Goal: Task Accomplishment & Management: Complete application form

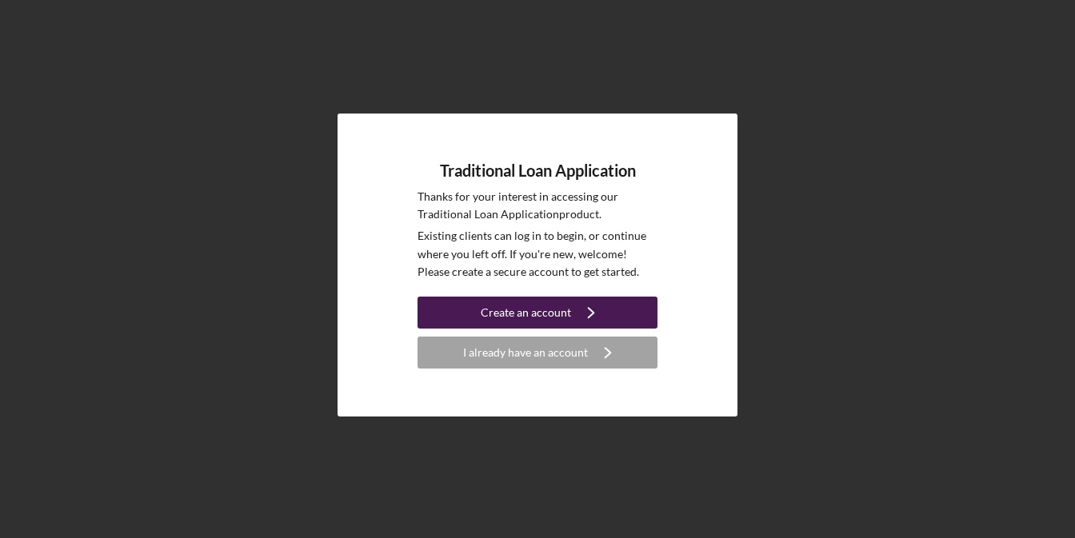
click at [526, 314] on div "Create an account" at bounding box center [526, 313] width 90 height 32
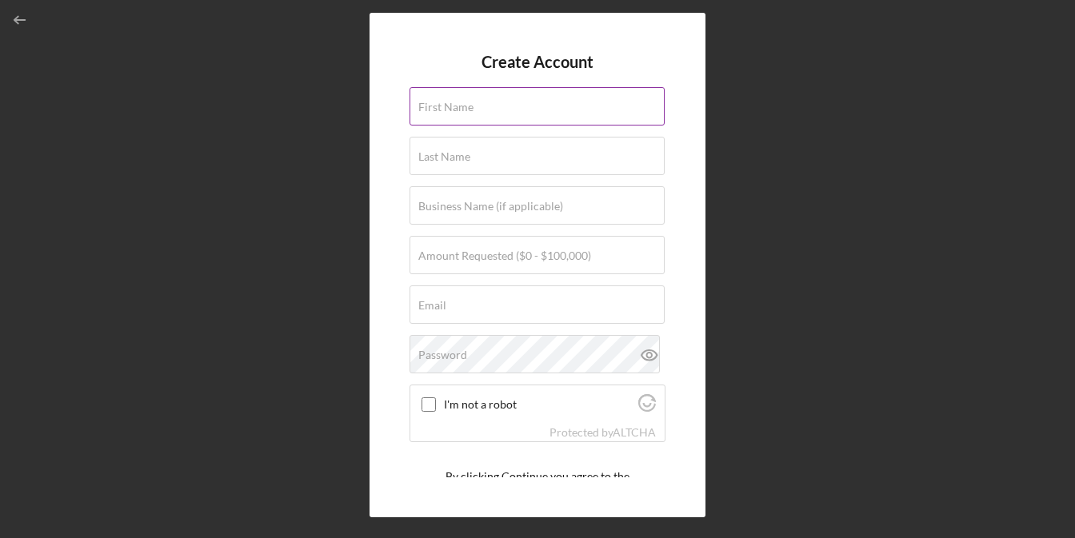
click at [497, 98] on div "First Name" at bounding box center [538, 107] width 256 height 40
type input "[PERSON_NAME]"
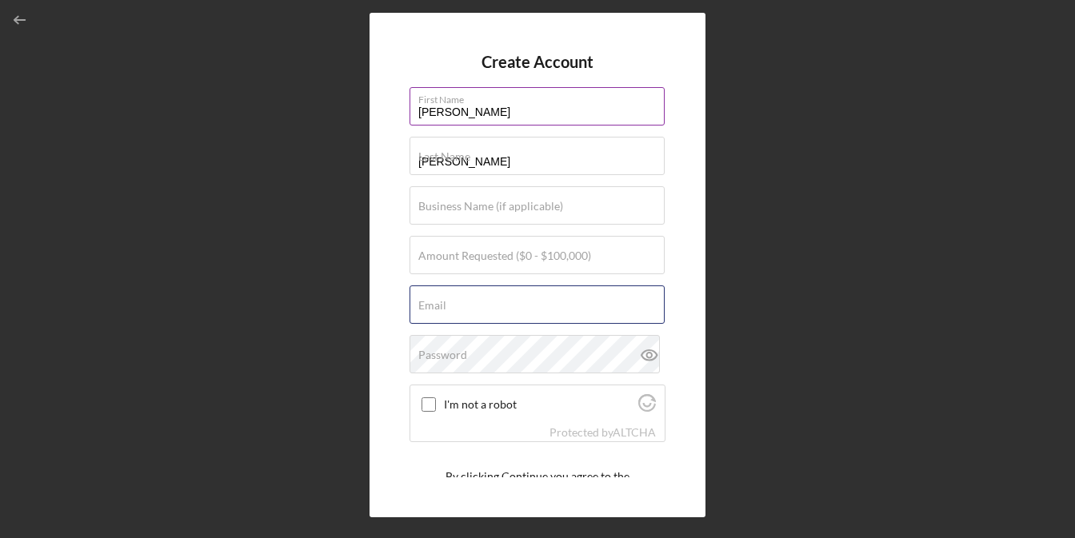
type input "[EMAIL_ADDRESS][DOMAIN_NAME]"
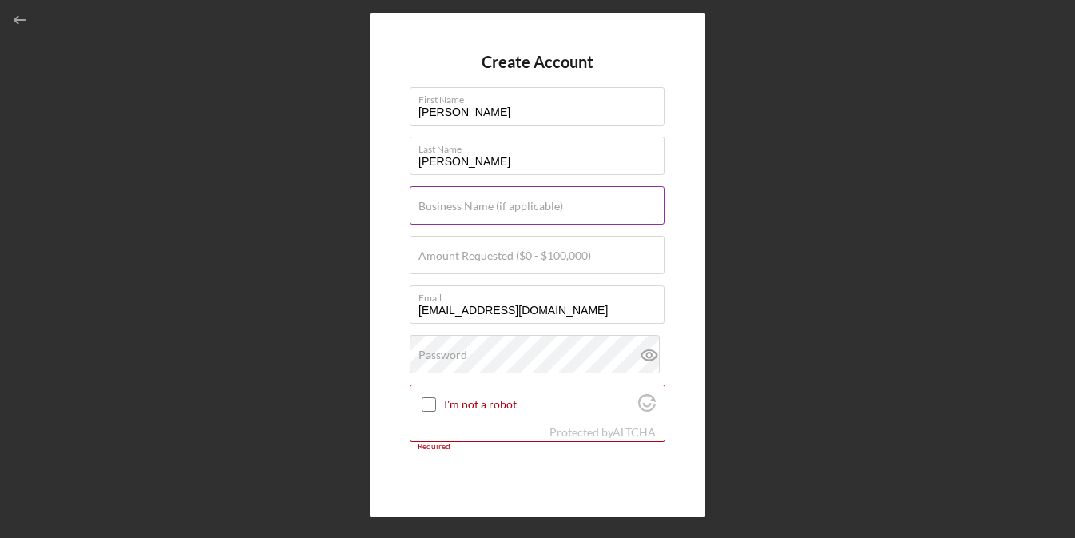
click at [514, 209] on label "Business Name (if applicable)" at bounding box center [490, 206] width 145 height 13
click at [514, 209] on input "Business Name (if applicable)" at bounding box center [537, 205] width 255 height 38
type input "a"
type input "b"
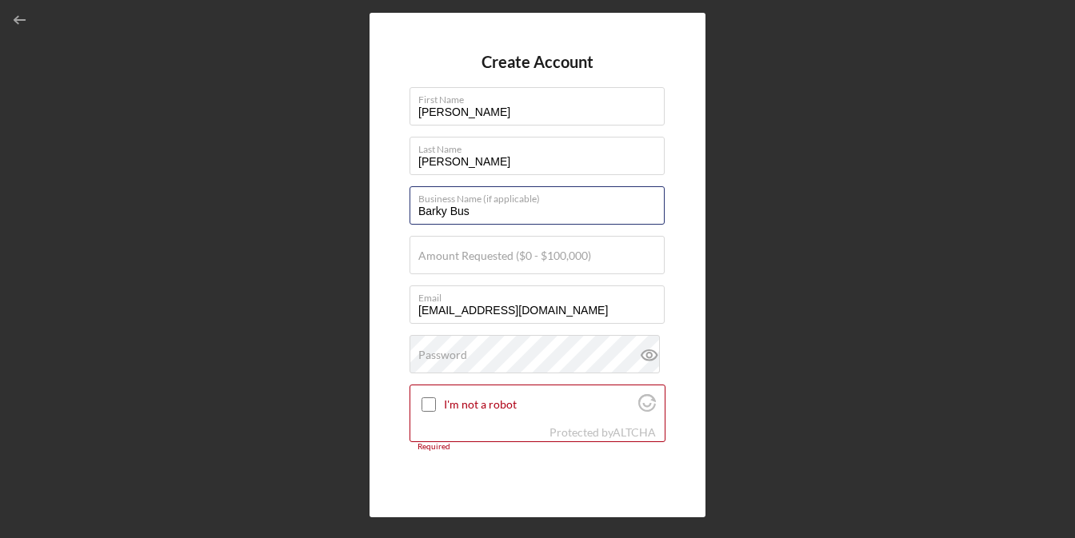
type input "Barky Bus"
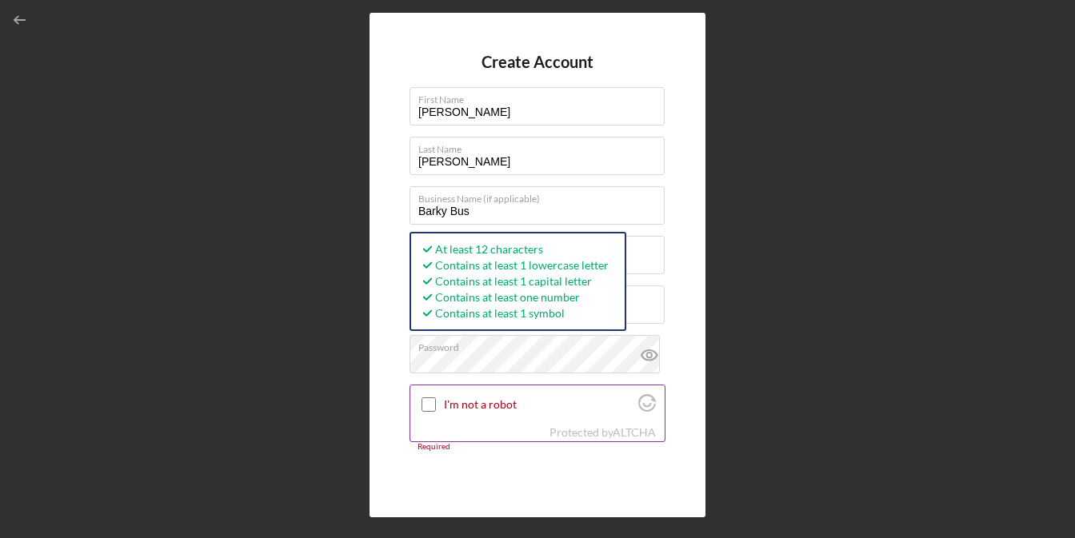
click at [422, 406] on input "I'm not a robot" at bounding box center [429, 405] width 14 height 14
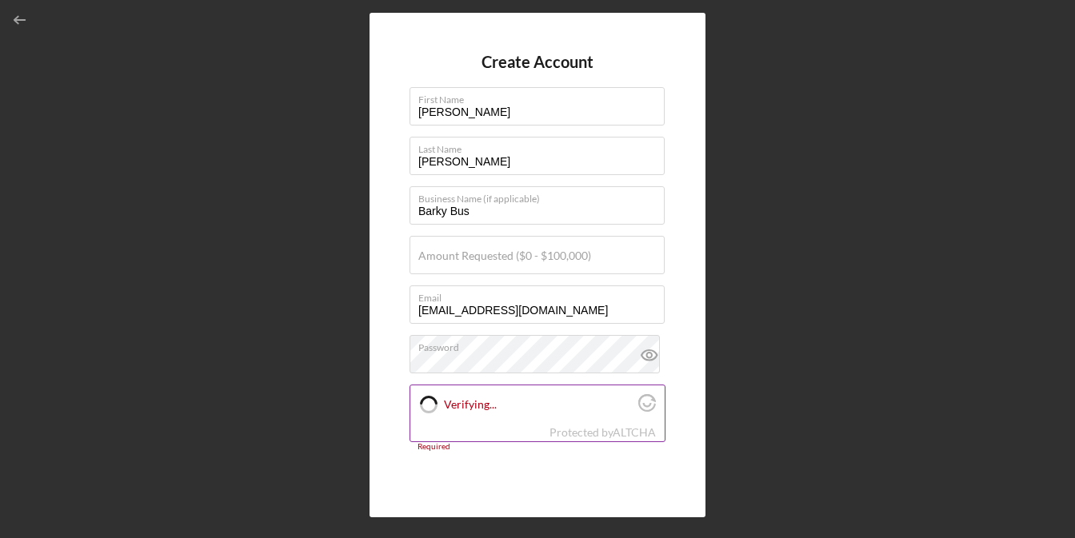
checkbox input "true"
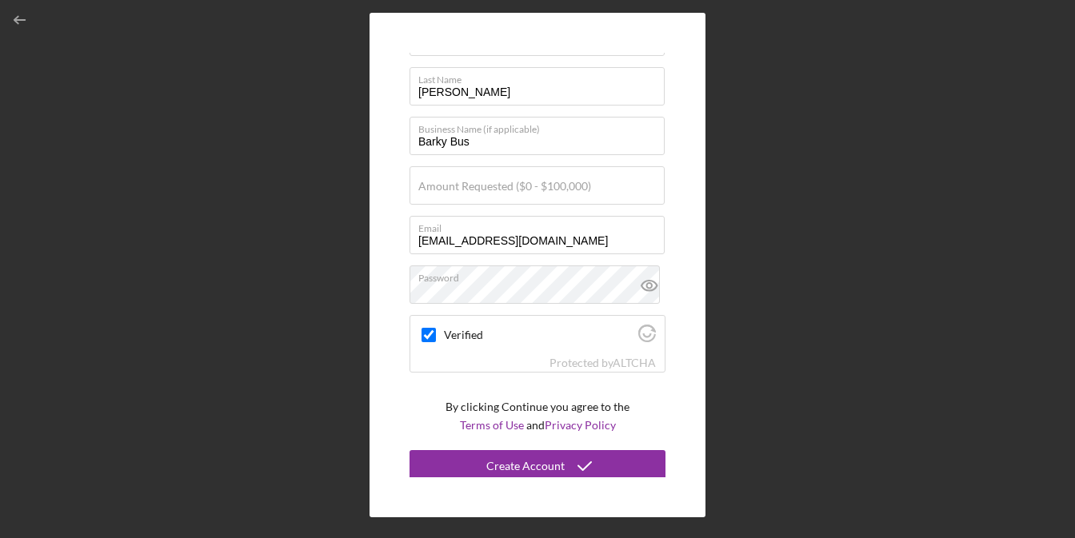
scroll to position [74, 0]
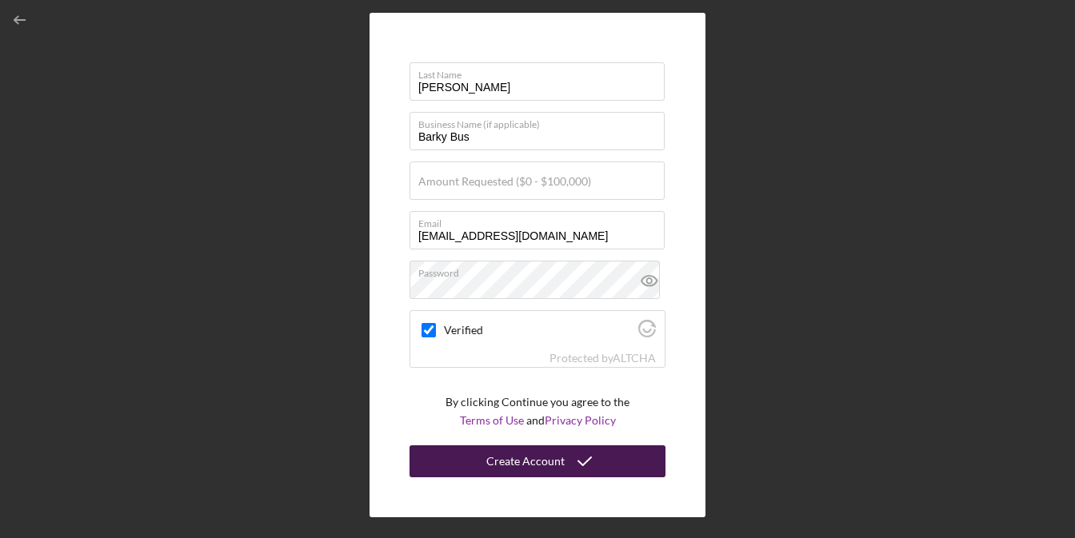
click at [574, 458] on icon "submit" at bounding box center [585, 462] width 40 height 40
